Goal: Information Seeking & Learning: Learn about a topic

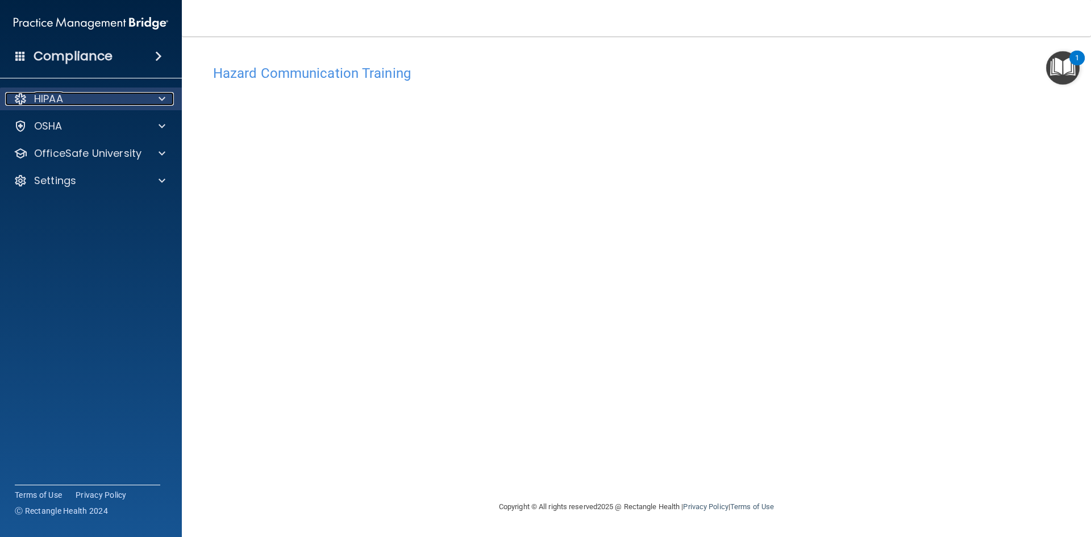
click at [131, 97] on div "HIPAA" at bounding box center [75, 99] width 141 height 14
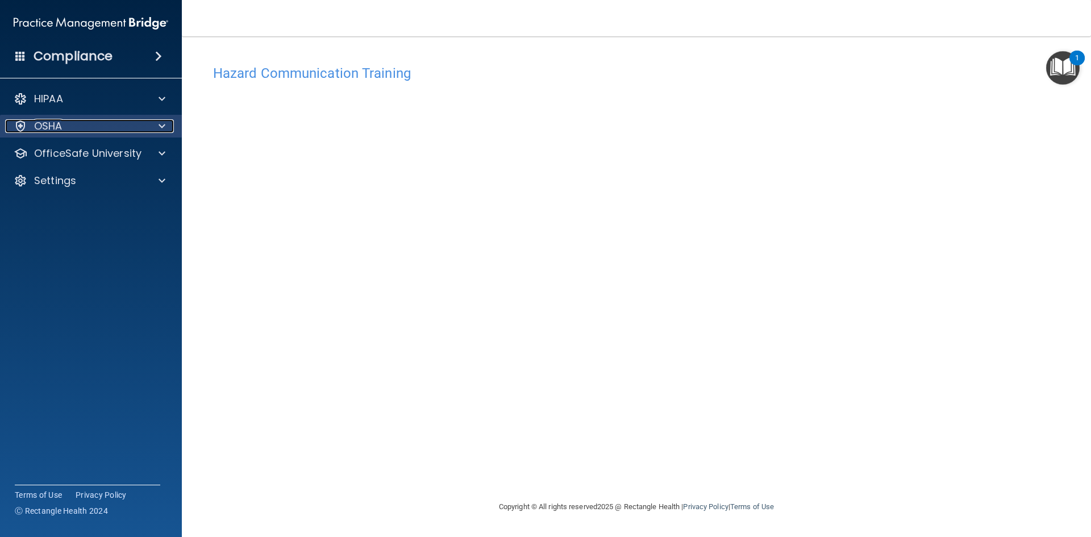
click at [124, 132] on div "OSHA" at bounding box center [75, 126] width 141 height 14
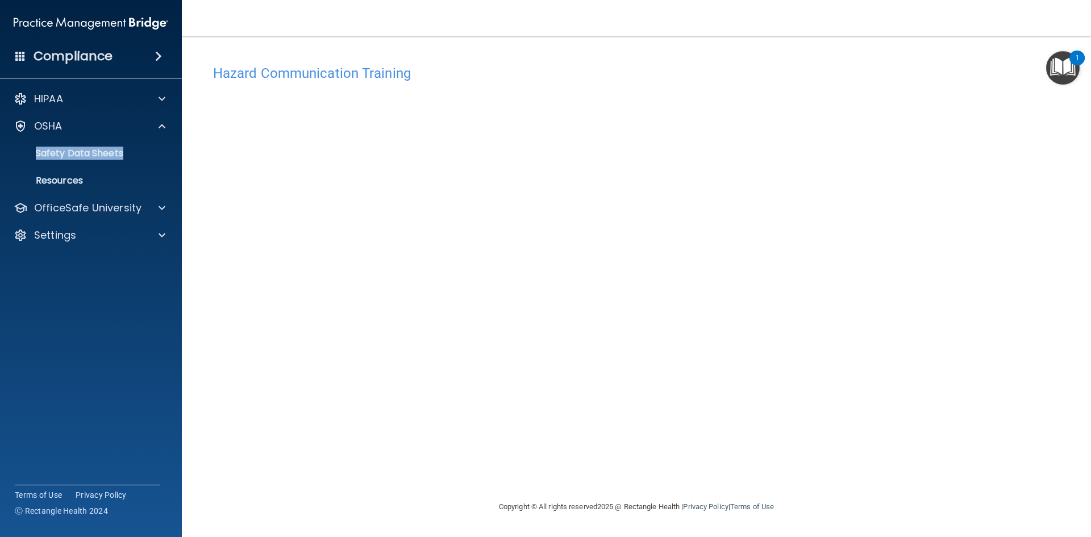
click at [126, 137] on div "OSHA Documents Safety Data Sheets Self-Assessment Injury and Illness Report Res…" at bounding box center [91, 153] width 182 height 77
click at [164, 127] on span at bounding box center [162, 126] width 7 height 14
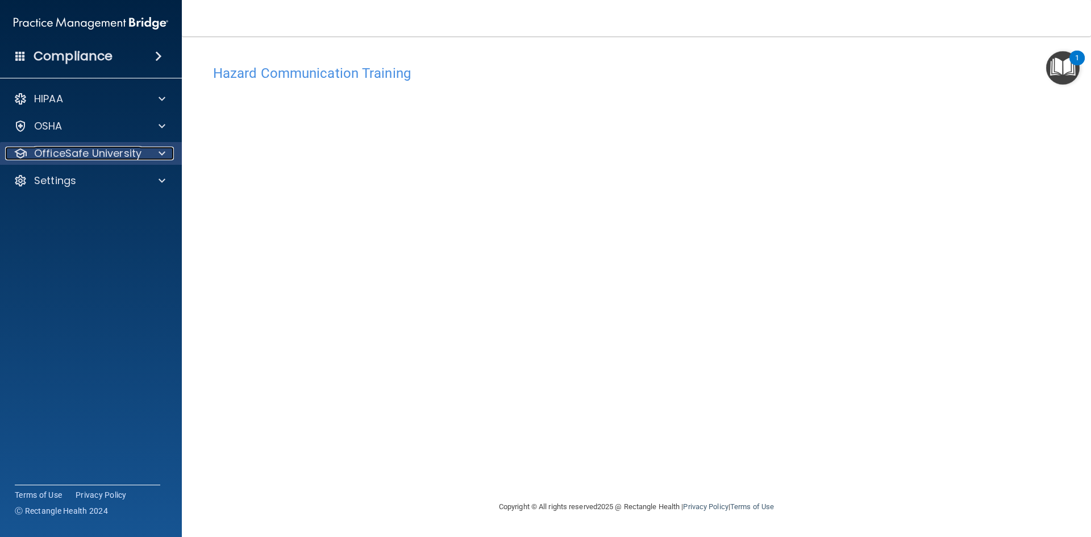
click at [155, 153] on div at bounding box center [160, 154] width 28 height 14
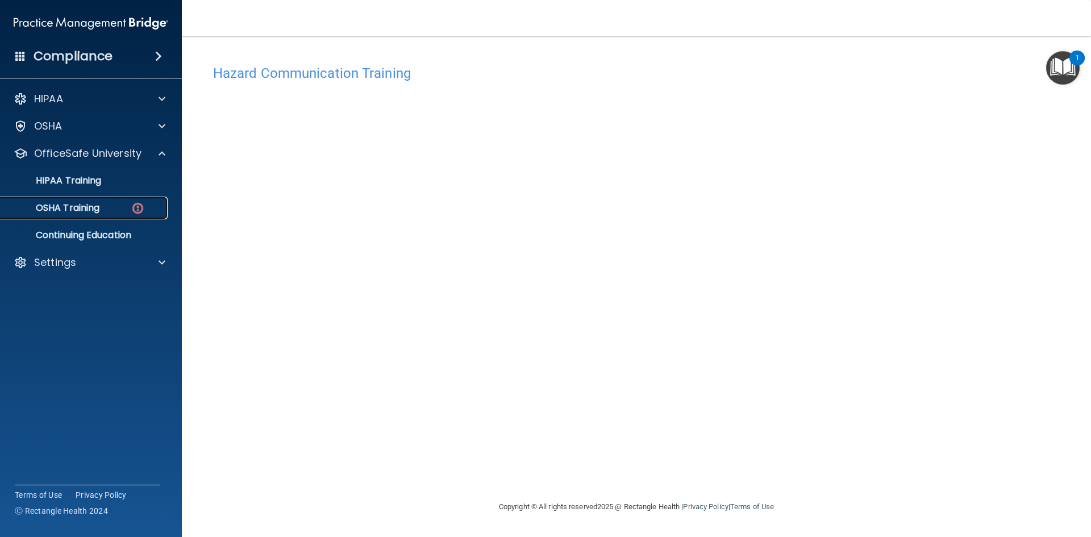
click at [97, 207] on p "OSHA Training" at bounding box center [53, 207] width 92 height 11
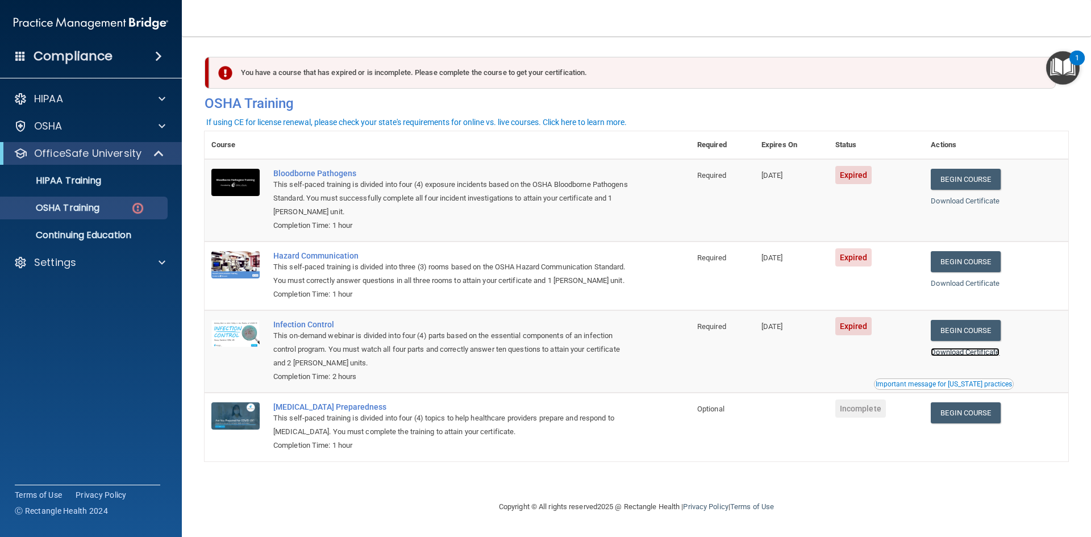
click at [968, 354] on link "Download Certificate" at bounding box center [965, 352] width 69 height 9
click at [949, 203] on link "Download Certificate" at bounding box center [965, 201] width 69 height 9
click at [968, 284] on link "Download Certificate" at bounding box center [965, 283] width 69 height 9
click at [961, 260] on link "Begin Course" at bounding box center [965, 261] width 69 height 21
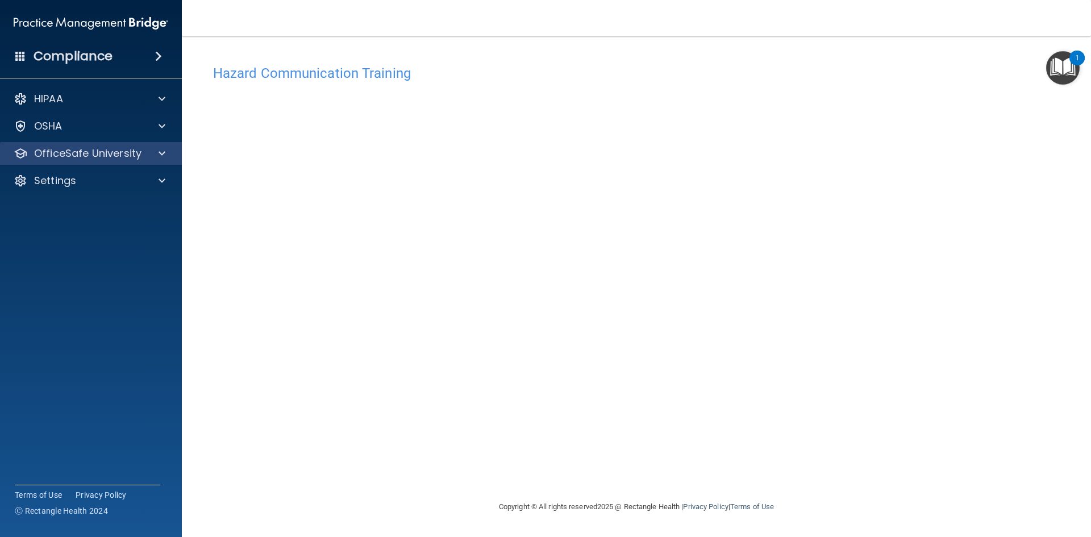
click at [111, 162] on div "OfficeSafe University" at bounding box center [91, 153] width 182 height 23
click at [112, 155] on p "OfficeSafe University" at bounding box center [87, 154] width 107 height 14
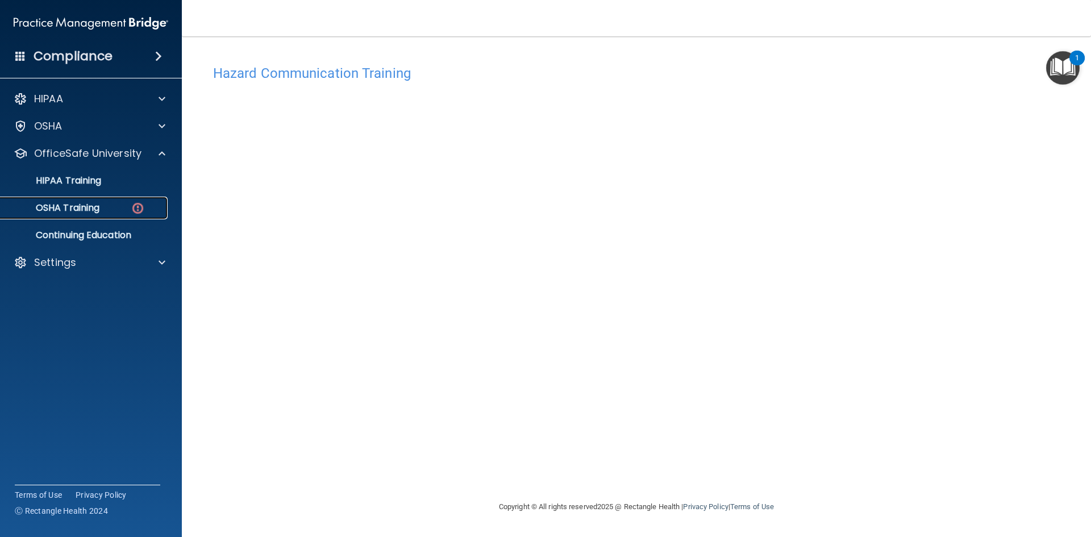
click at [99, 205] on p "OSHA Training" at bounding box center [53, 207] width 92 height 11
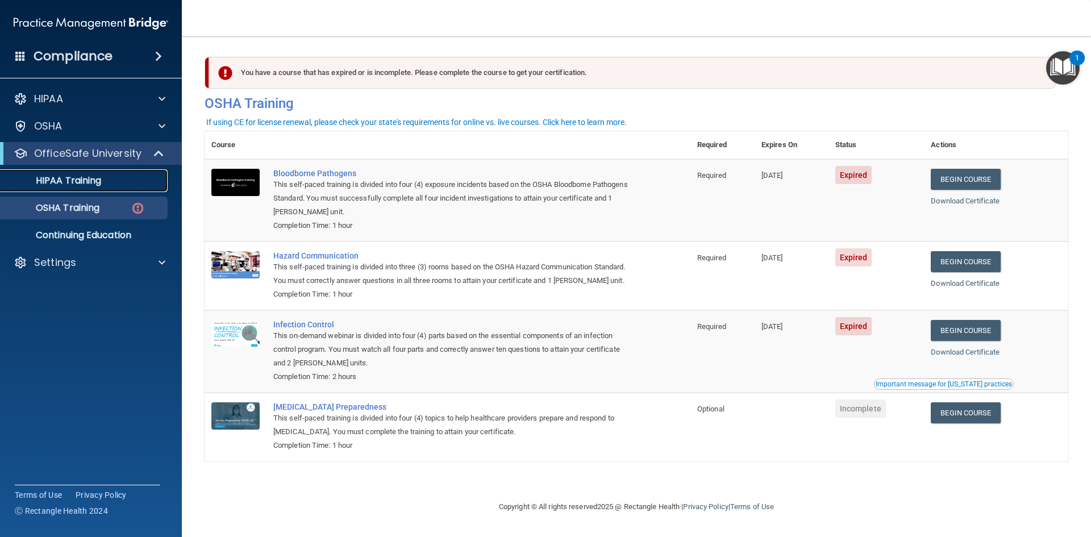
click at [110, 184] on div "HIPAA Training" at bounding box center [84, 180] width 155 height 11
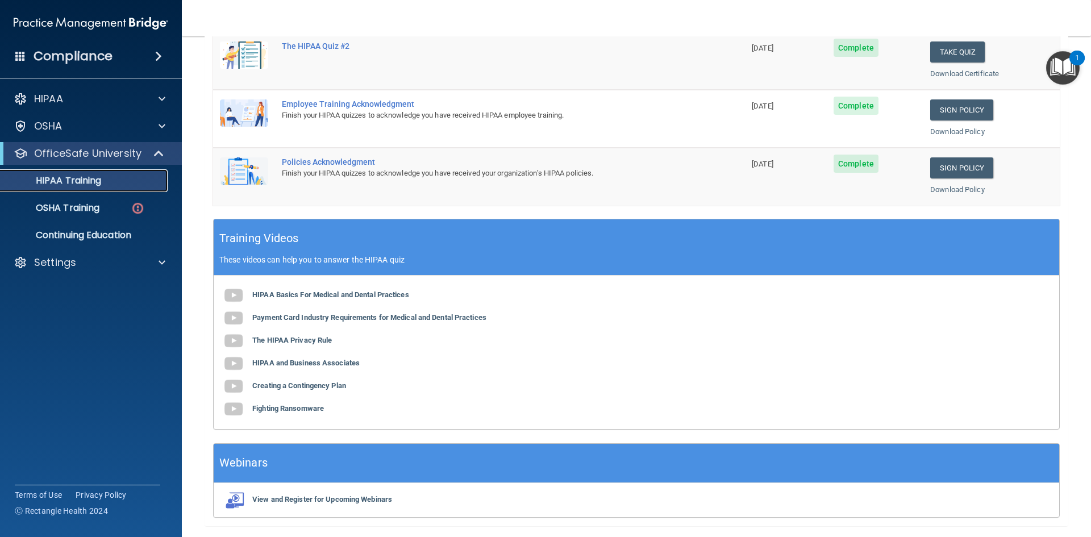
scroll to position [319, 0]
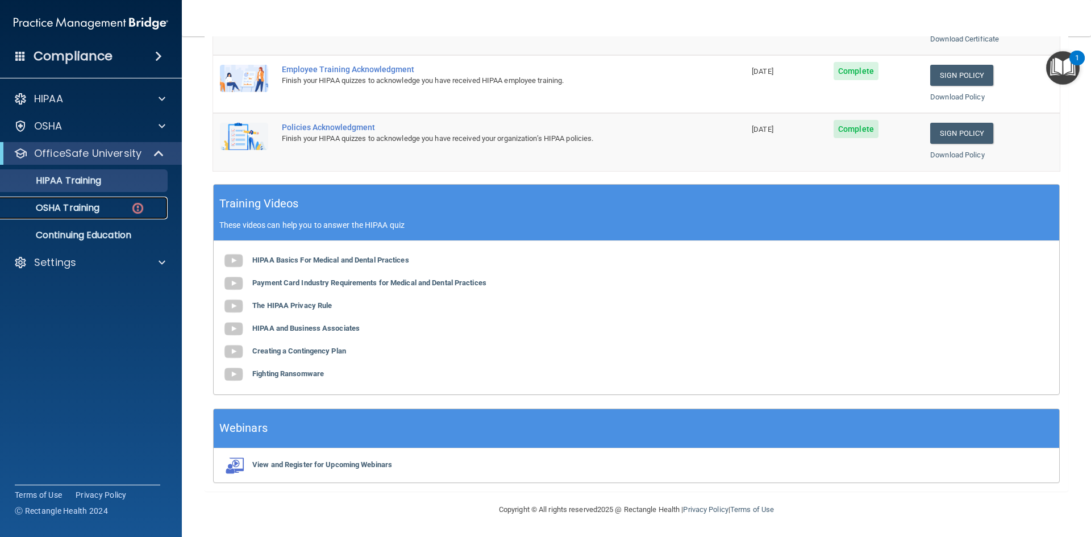
click at [102, 206] on div "OSHA Training" at bounding box center [84, 207] width 155 height 11
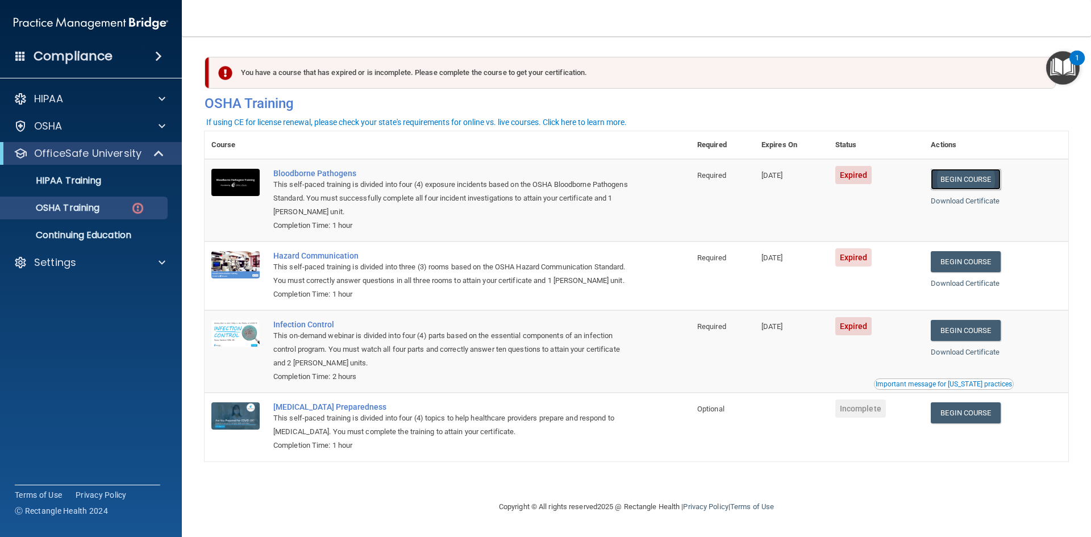
click at [973, 181] on link "Begin Course" at bounding box center [965, 179] width 69 height 21
